Goal: Information Seeking & Learning: Learn about a topic

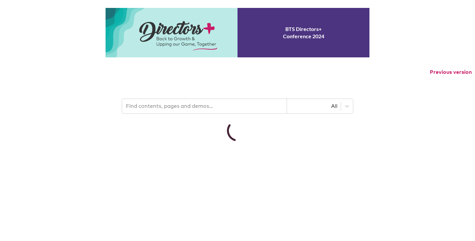
click at [177, 79] on p "Previous version" at bounding box center [237, 72] width 475 height 14
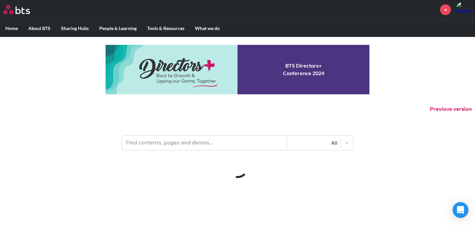
click at [178, 139] on input "text" at bounding box center [204, 143] width 165 height 15
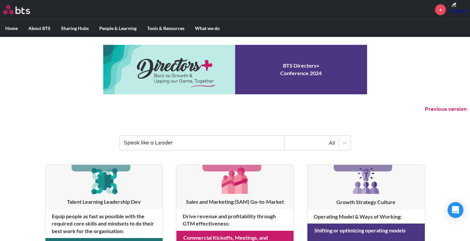
type input "Speak like a Leader"
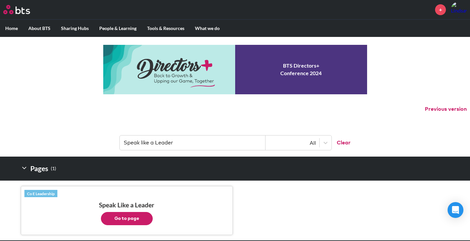
scroll to position [70, 0]
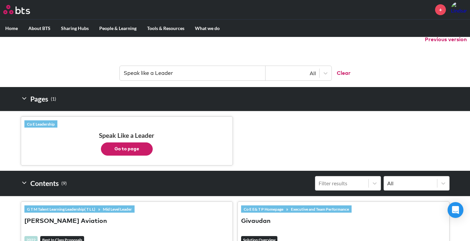
click at [124, 148] on button "Go to page" at bounding box center [127, 149] width 52 height 13
click at [37, 122] on link "Co E Leadership" at bounding box center [40, 123] width 33 height 7
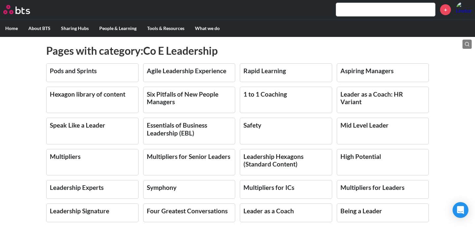
click at [471, 113] on div "MENU + Home About BTS Who we are How we work: Policies, Toolkits and Guidance I…" at bounding box center [237, 120] width 475 height 241
click at [409, 10] on input "text" at bounding box center [385, 9] width 99 height 13
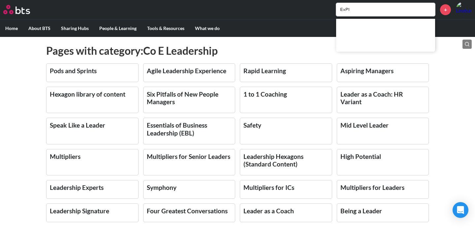
type input "ExPI"
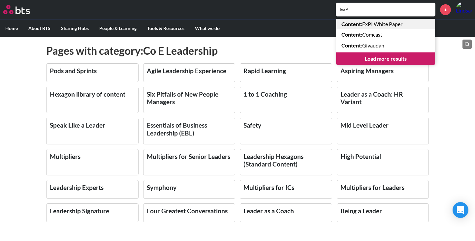
click at [381, 23] on link "Content : ExPI White Paper" at bounding box center [385, 24] width 99 height 11
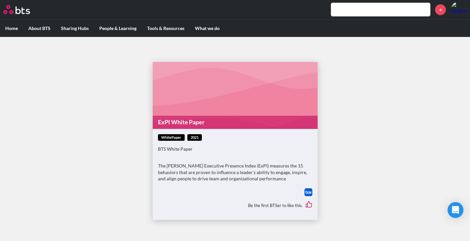
click at [186, 168] on p "The [PERSON_NAME] Executive Presence Index (ExPI) measures the 15 behaviors tha…" at bounding box center [235, 172] width 154 height 19
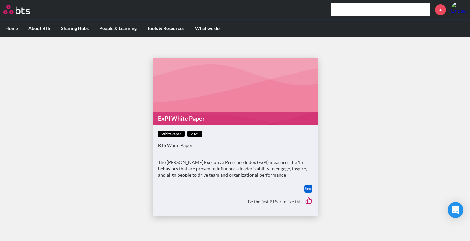
click at [186, 168] on p "The [PERSON_NAME] Executive Presence Index (ExPI) measures the 15 behaviors tha…" at bounding box center [235, 168] width 154 height 19
click at [11, 27] on label "Home" at bounding box center [11, 28] width 23 height 17
click at [0, 0] on input "Home" at bounding box center [0, 0] width 0 height 0
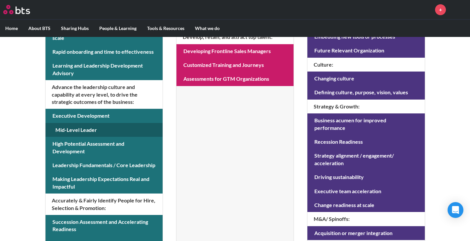
scroll to position [250, 0]
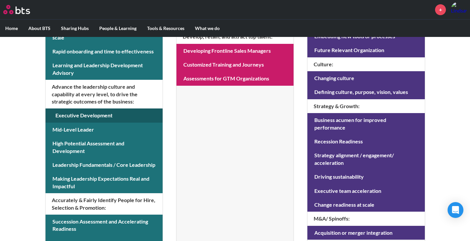
click at [71, 119] on link at bounding box center [104, 116] width 117 height 14
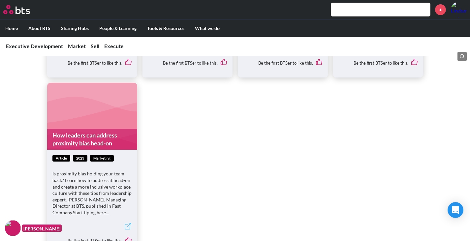
scroll to position [1336, 0]
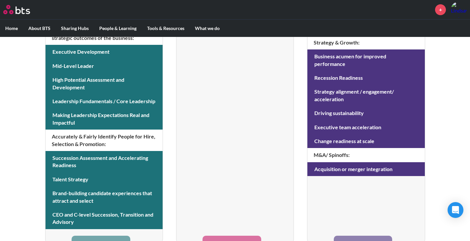
scroll to position [324, 0]
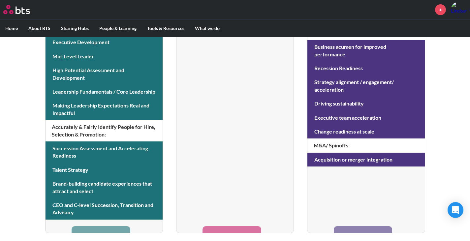
click at [219, 191] on li "Sales and Marketing (SAM) Go-to-Market Drive revenue and profitability through …" at bounding box center [235, 37] width 118 height 392
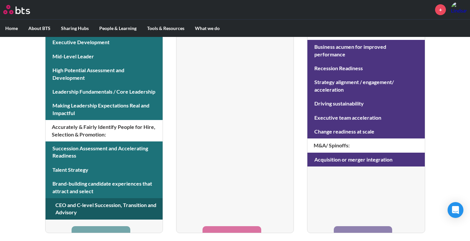
click at [114, 207] on link at bounding box center [104, 208] width 117 height 21
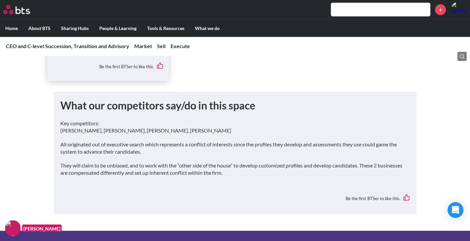
scroll to position [1447, 0]
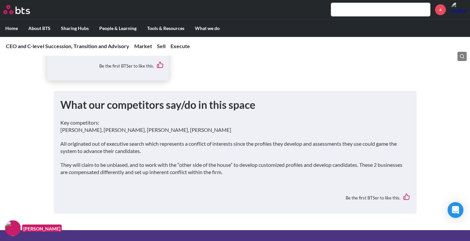
click at [358, 14] on input "text" at bounding box center [380, 9] width 99 height 13
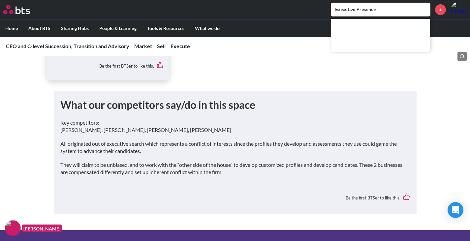
type input "Executive Presence"
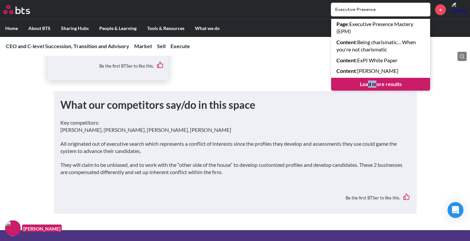
drag, startPoint x: 375, startPoint y: 77, endPoint x: 368, endPoint y: 88, distance: 13.4
click at [368, 88] on div "Page : Executive Presence Mastery (EPM) Content : Being charismatic… When you'r…" at bounding box center [380, 55] width 99 height 72
click at [368, 88] on link "Load more results" at bounding box center [380, 84] width 99 height 13
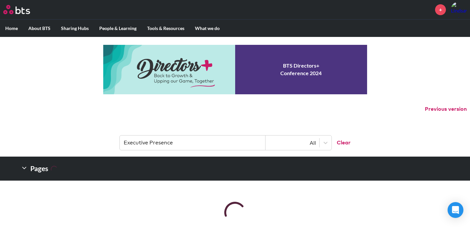
scroll to position [88, 0]
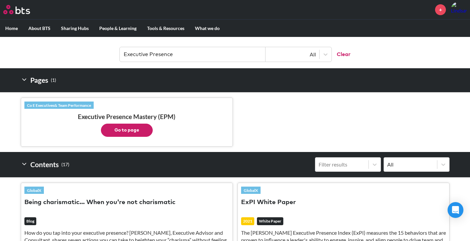
click at [90, 104] on link "Co E Executives& Team Performance" at bounding box center [58, 105] width 69 height 7
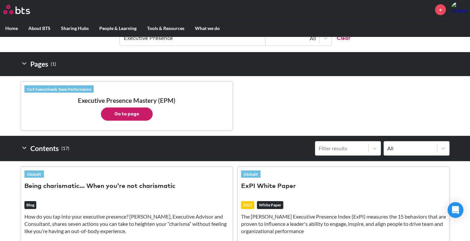
click at [124, 118] on button "Go to page" at bounding box center [127, 114] width 52 height 13
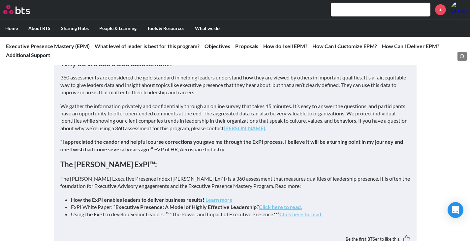
scroll to position [1301, 0]
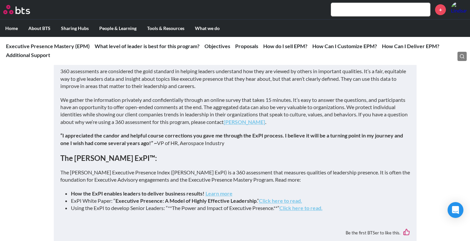
click at [277, 147] on p "“I appreciated the candor and helpful course corrections you gave me through th…" at bounding box center [235, 139] width 350 height 15
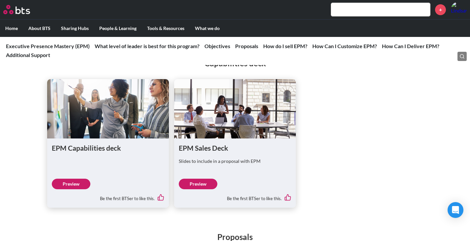
scroll to position [1589, 0]
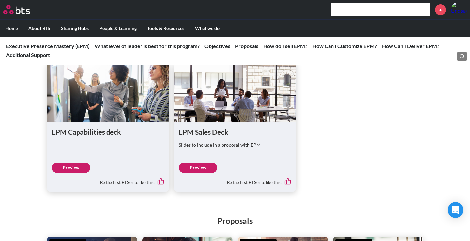
click at [205, 173] on link "Preview" at bounding box center [198, 168] width 39 height 11
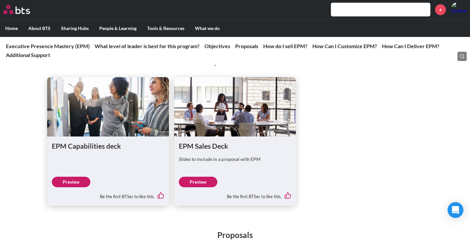
scroll to position [1575, 0]
